Goal: Navigation & Orientation: Find specific page/section

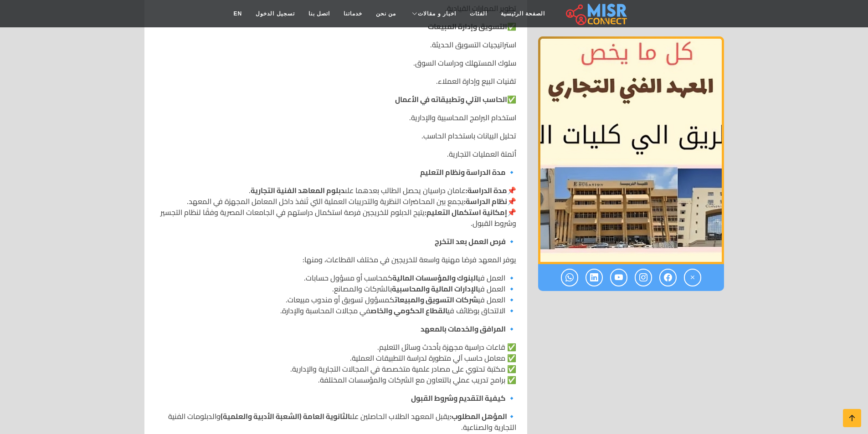
scroll to position [319, 0]
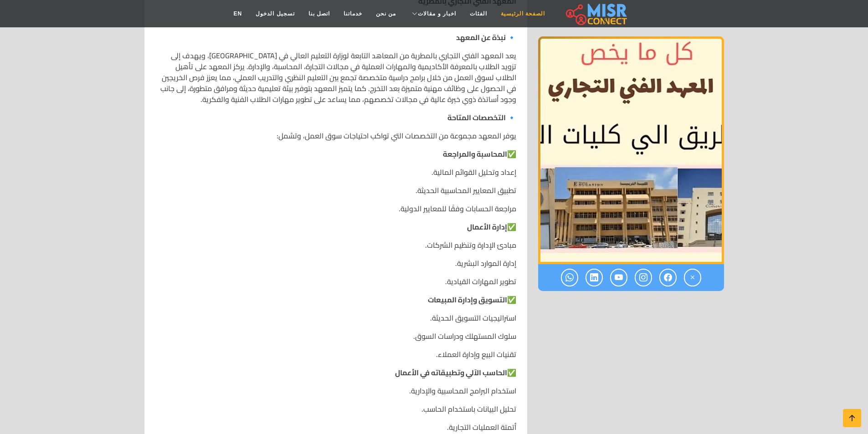
click at [512, 10] on link "الصفحة الرئيسية" at bounding box center [523, 13] width 58 height 17
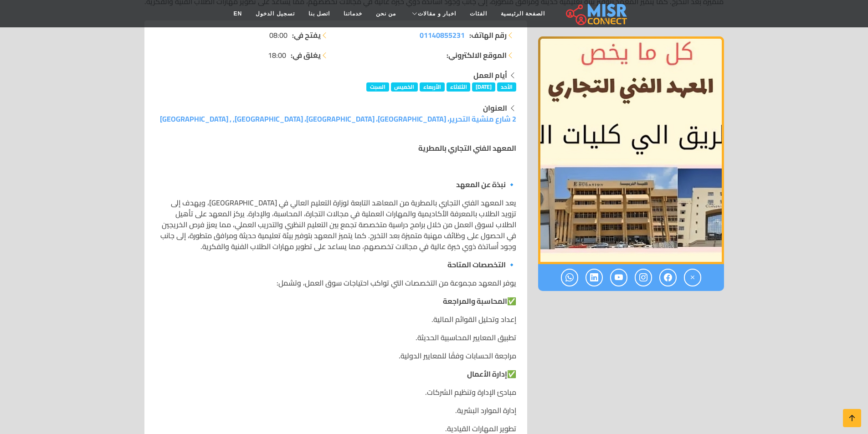
scroll to position [81, 0]
